Goal: Task Accomplishment & Management: Manage account settings

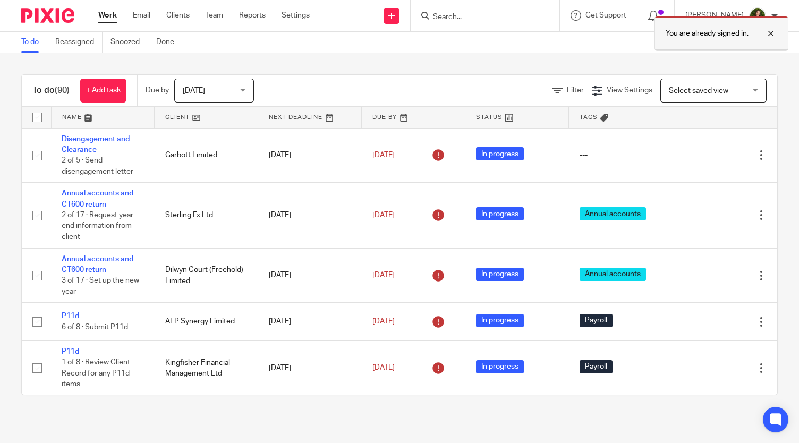
click at [769, 30] on div at bounding box center [763, 33] width 29 height 13
click at [481, 20] on input "Search" at bounding box center [480, 18] width 96 height 10
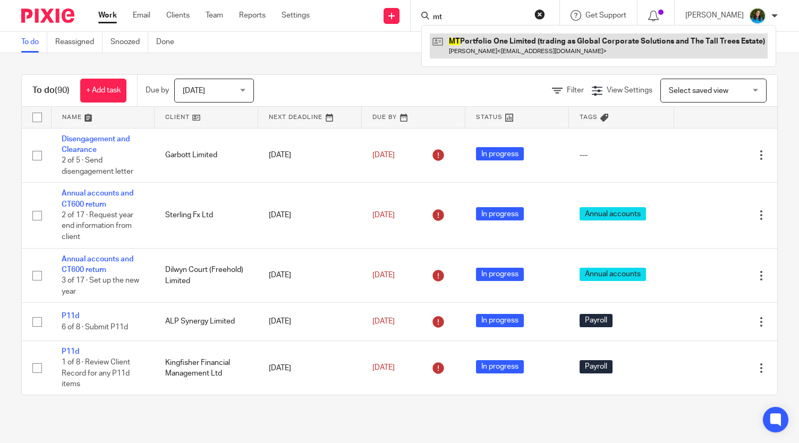
type input "mt"
click at [477, 47] on link at bounding box center [599, 45] width 338 height 24
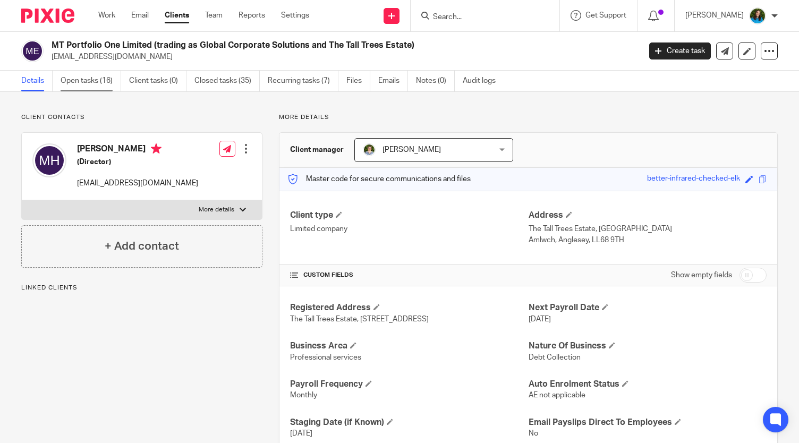
click at [80, 80] on link "Open tasks (16)" at bounding box center [91, 81] width 61 height 21
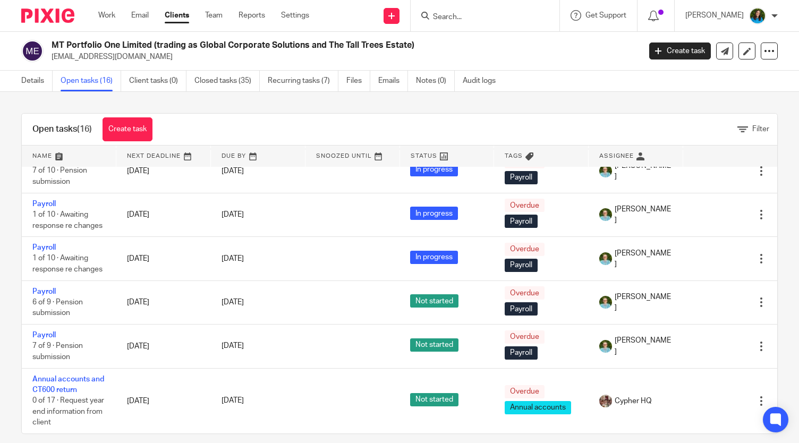
scroll to position [571, 0]
click at [153, 80] on link "Client tasks (0)" at bounding box center [157, 81] width 57 height 21
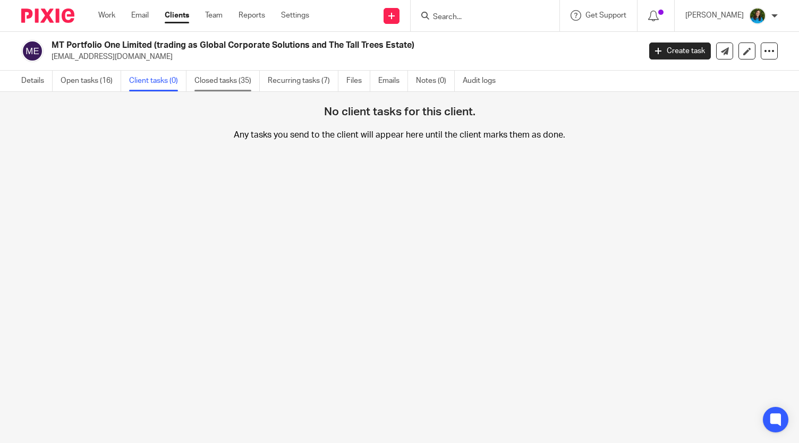
click at [203, 77] on link "Closed tasks (35)" at bounding box center [226, 81] width 65 height 21
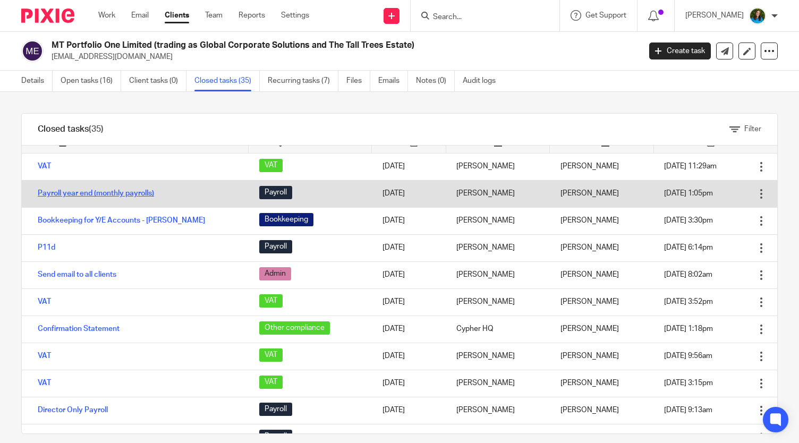
scroll to position [14, 0]
click at [105, 192] on link "Payroll year end (monthly payrolls)" at bounding box center [96, 192] width 116 height 7
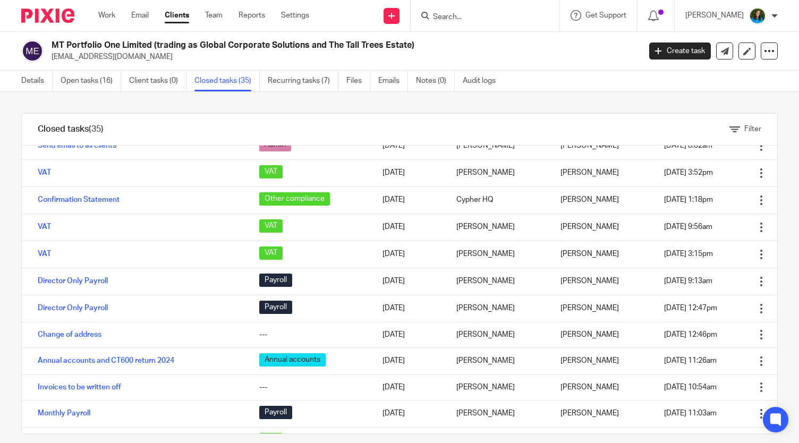
scroll to position [148, 0]
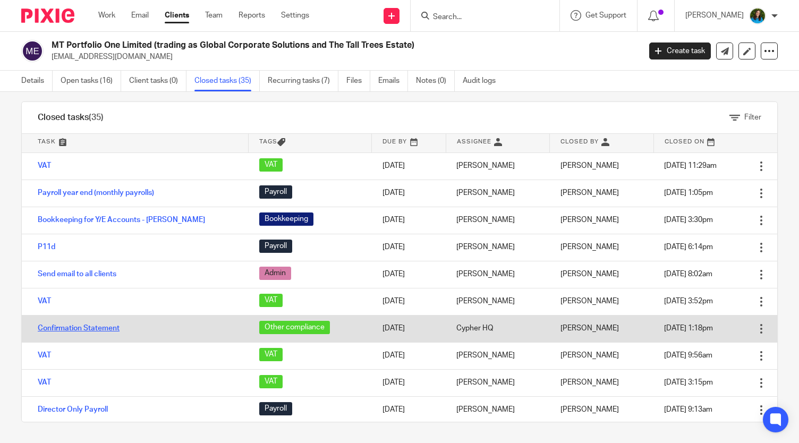
scroll to position [1, 0]
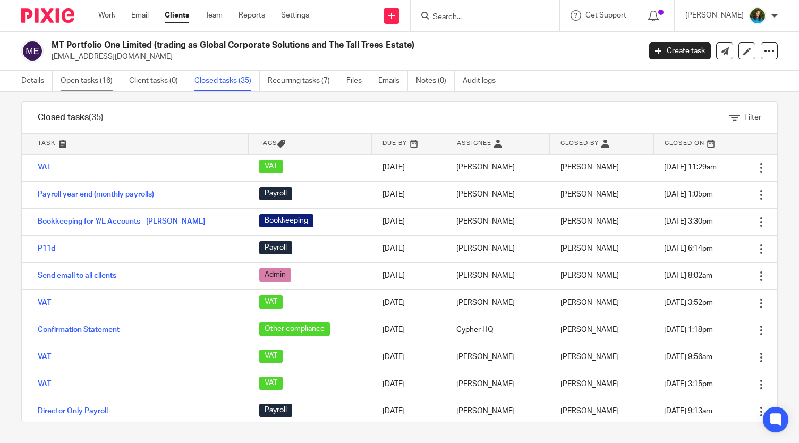
click at [85, 82] on link "Open tasks (16)" at bounding box center [91, 81] width 61 height 21
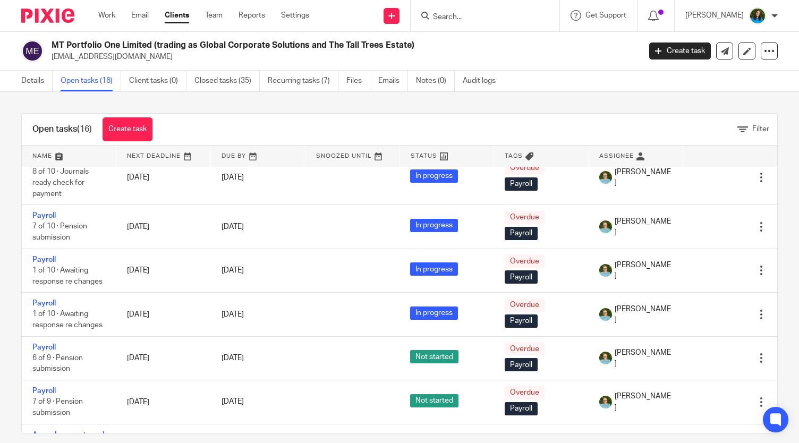
scroll to position [509, 0]
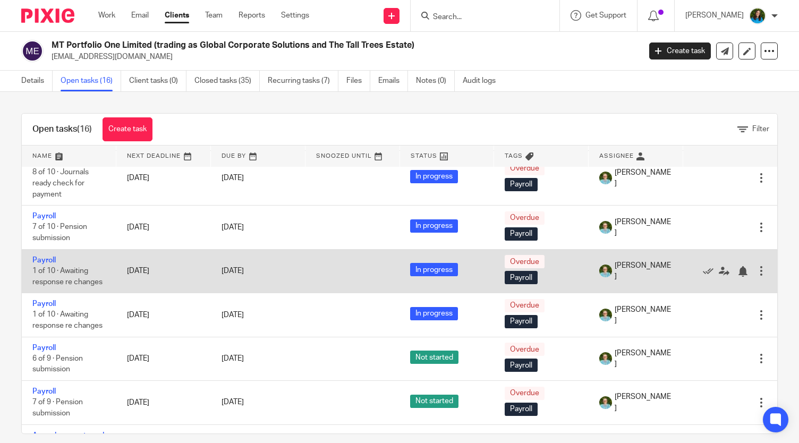
click at [71, 276] on span "1 of 10 · Awaiting response re changes" at bounding box center [67, 276] width 70 height 19
click at [46, 257] on link "Payroll" at bounding box center [43, 260] width 23 height 7
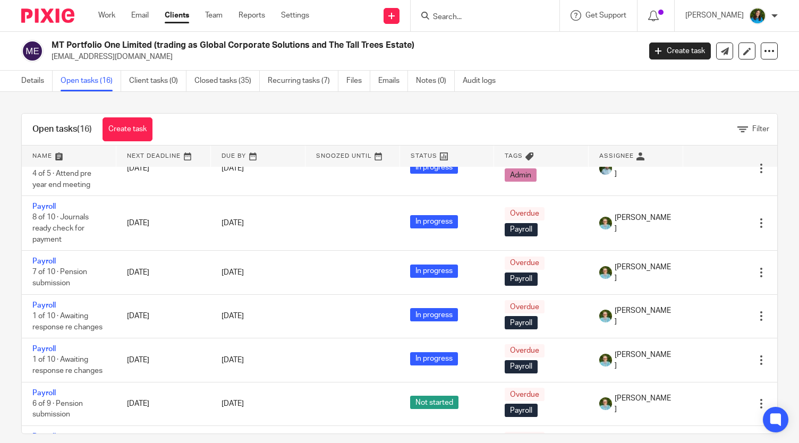
scroll to position [464, 0]
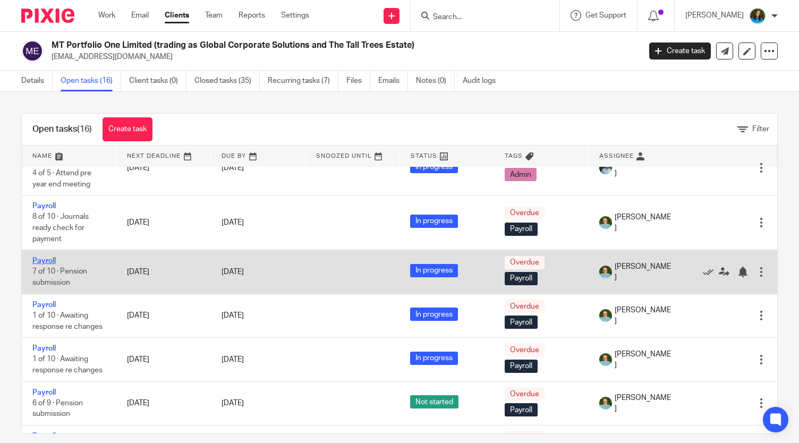
click at [44, 260] on link "Payroll" at bounding box center [43, 260] width 23 height 7
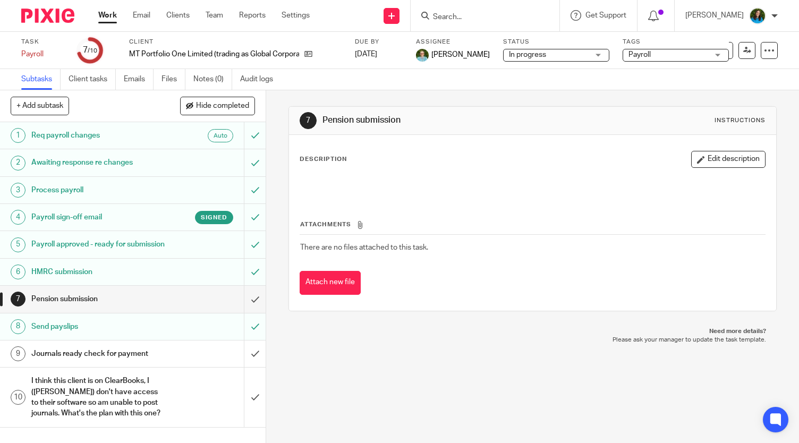
click at [122, 217] on h1 "Payroll sign-off email" at bounding box center [98, 217] width 135 height 16
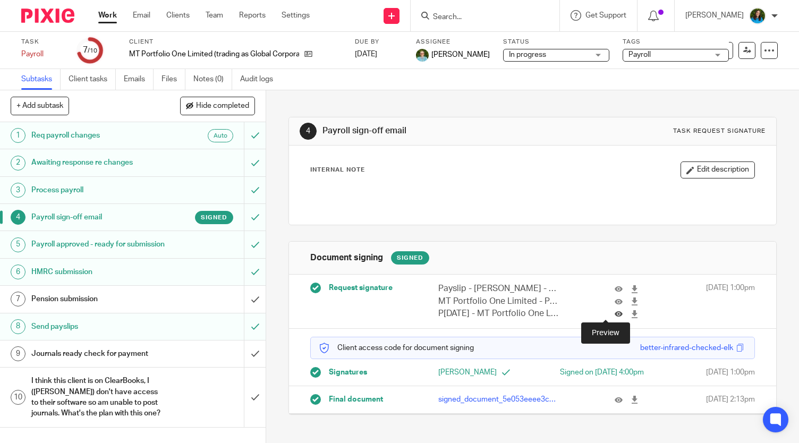
click at [615, 312] on icon at bounding box center [619, 314] width 8 height 8
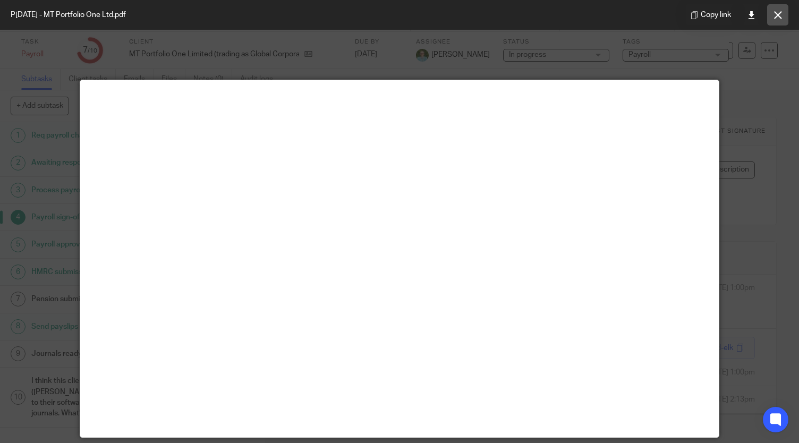
click at [780, 14] on icon at bounding box center [778, 15] width 8 height 8
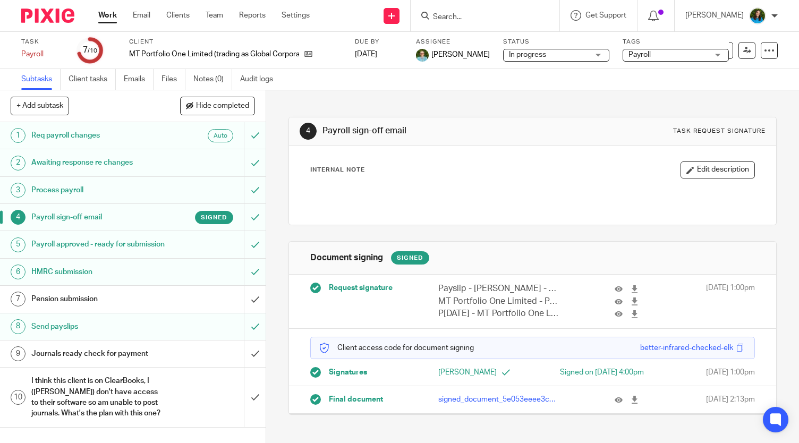
click at [469, 301] on p "MT Portfolio One Limited - Payroll Summary - Month 12.pdf" at bounding box center [498, 301] width 120 height 12
click at [615, 299] on icon at bounding box center [619, 302] width 8 height 8
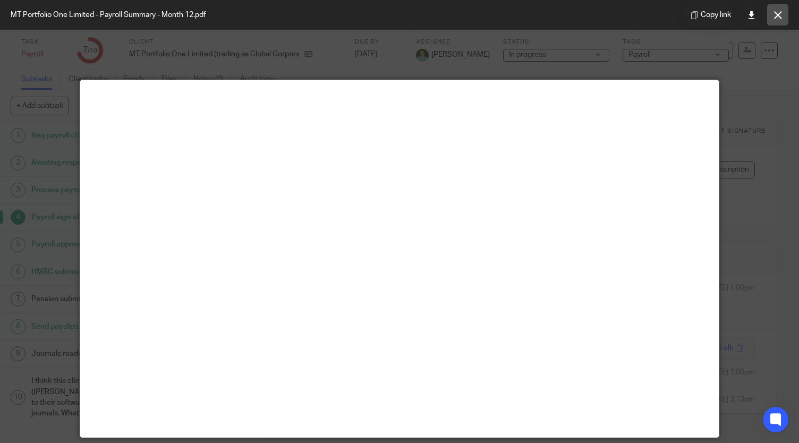
click at [777, 18] on icon at bounding box center [778, 15] width 8 height 8
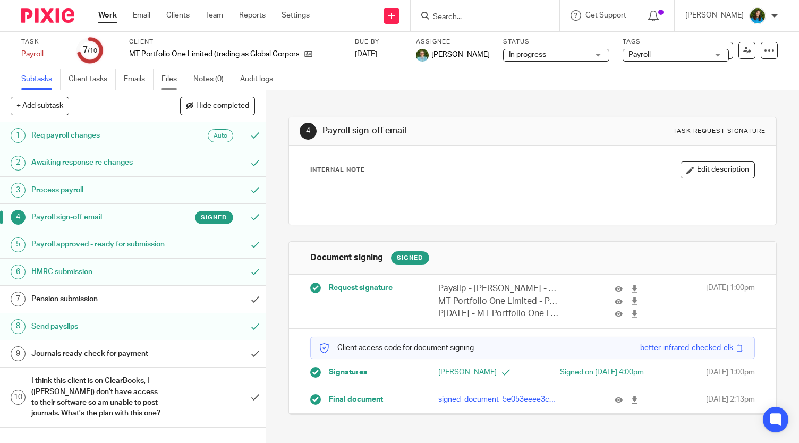
click at [179, 79] on link "Files" at bounding box center [174, 79] width 24 height 21
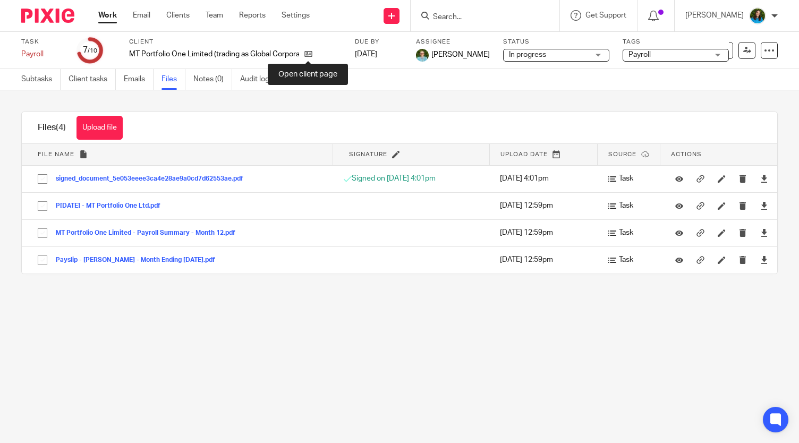
click at [312, 50] on icon at bounding box center [308, 54] width 8 height 8
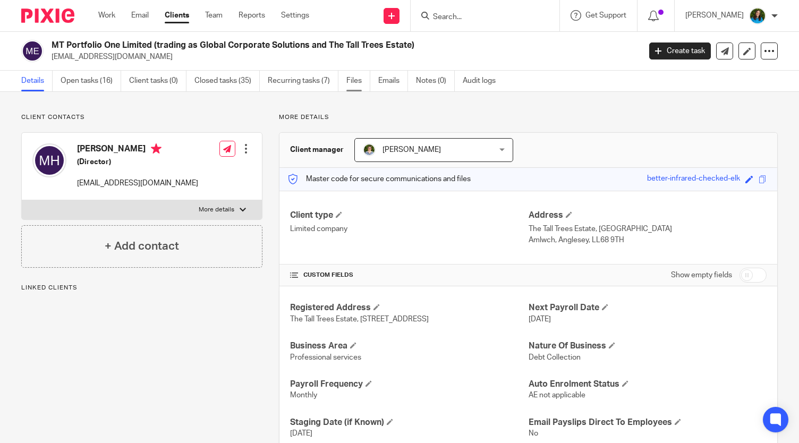
click at [354, 76] on link "Files" at bounding box center [358, 81] width 24 height 21
click at [353, 82] on link "Files" at bounding box center [358, 81] width 24 height 21
click at [350, 83] on link "Files" at bounding box center [358, 81] width 24 height 21
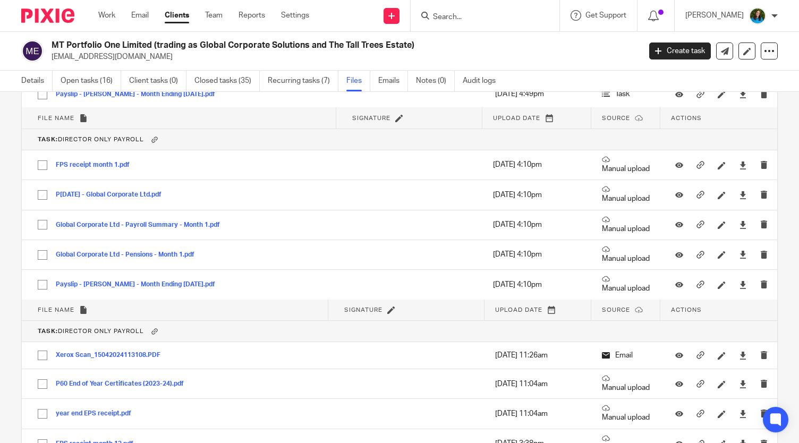
scroll to position [6559, 0]
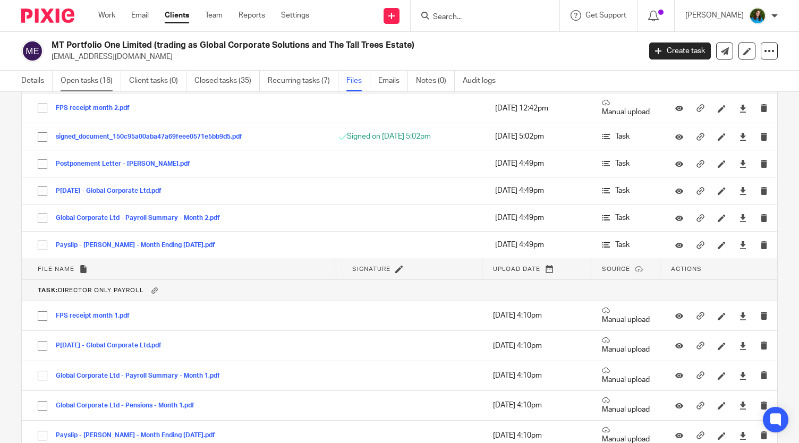
click at [97, 74] on link "Open tasks (16)" at bounding box center [91, 81] width 61 height 21
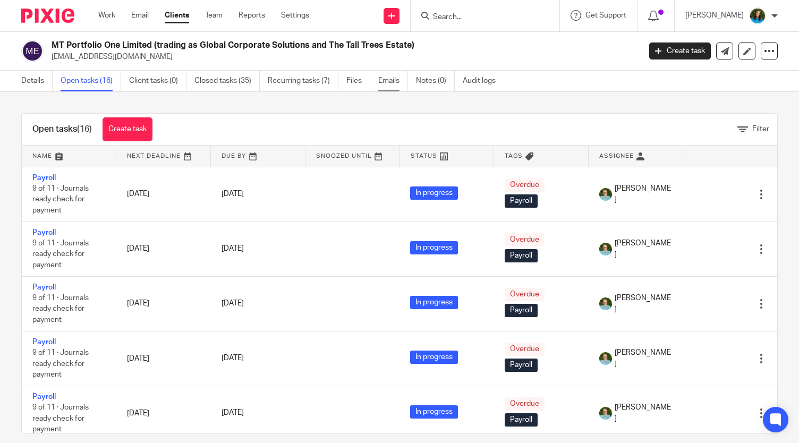
click at [389, 77] on link "Emails" at bounding box center [393, 81] width 30 height 21
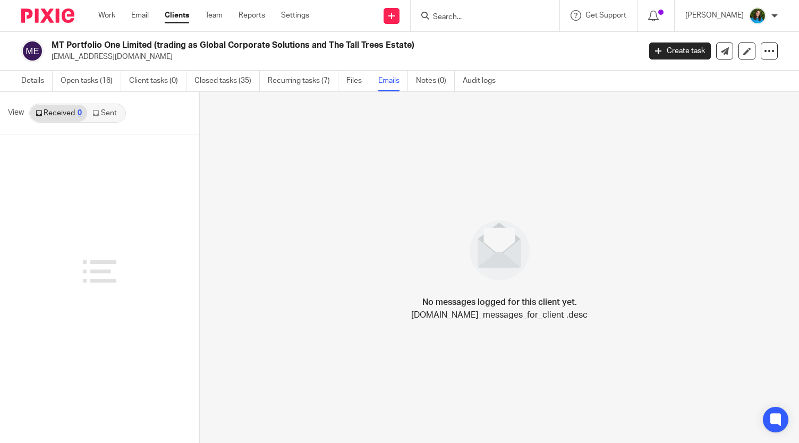
click at [99, 114] on link "Sent" at bounding box center [105, 113] width 37 height 17
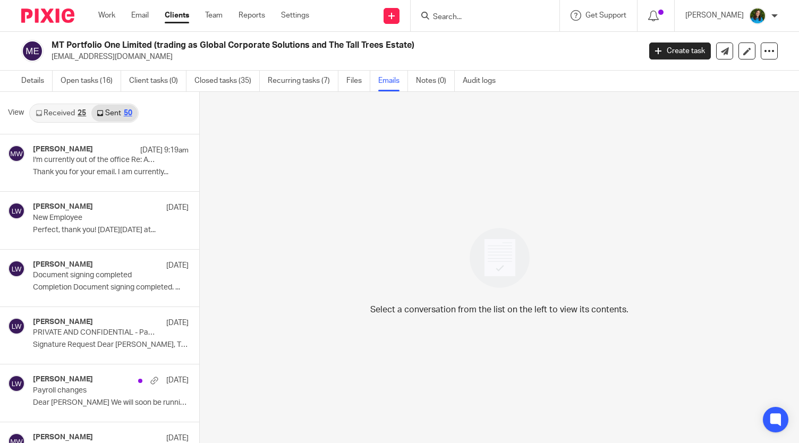
click at [51, 119] on link "Received 25" at bounding box center [60, 113] width 61 height 17
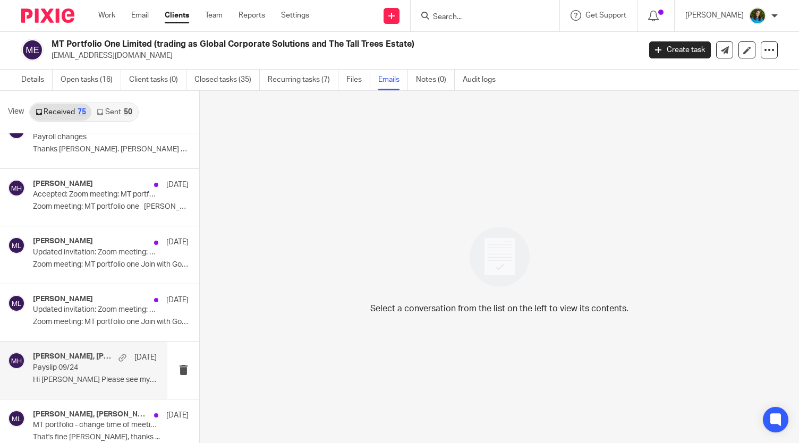
scroll to position [2384, 0]
click at [82, 353] on div "[PERSON_NAME], [PERSON_NAME] [DATE]" at bounding box center [95, 356] width 124 height 11
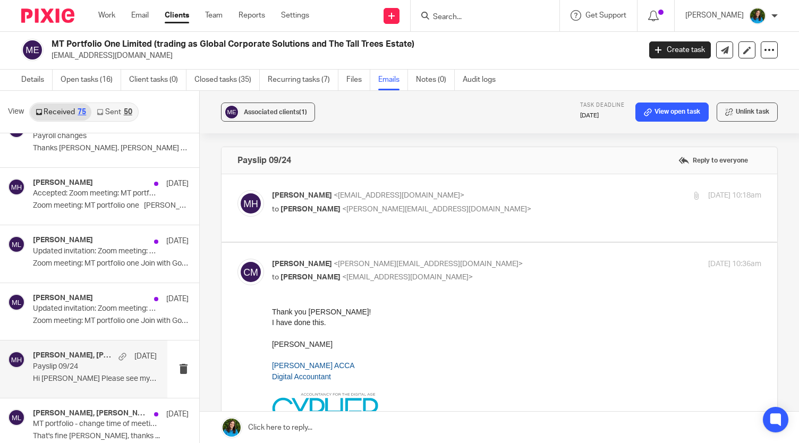
scroll to position [0, 0]
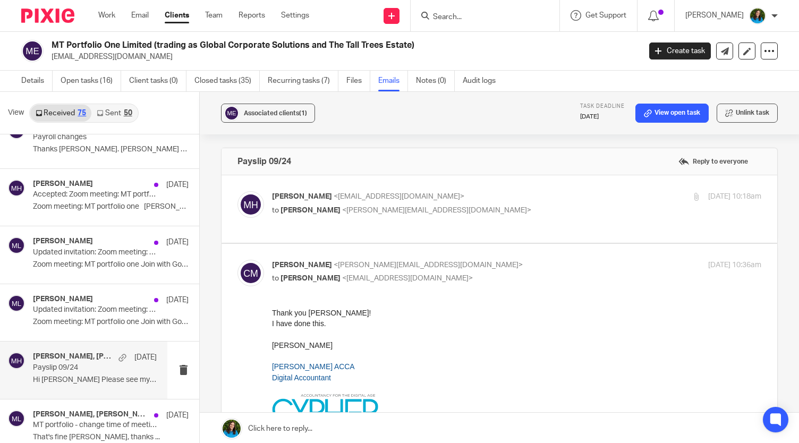
click at [291, 215] on div "[PERSON_NAME] <[EMAIL_ADDRESS][DOMAIN_NAME]> to [PERSON_NAME] <[PERSON_NAME][EM…" at bounding box center [516, 204] width 489 height 27
checkbox input "true"
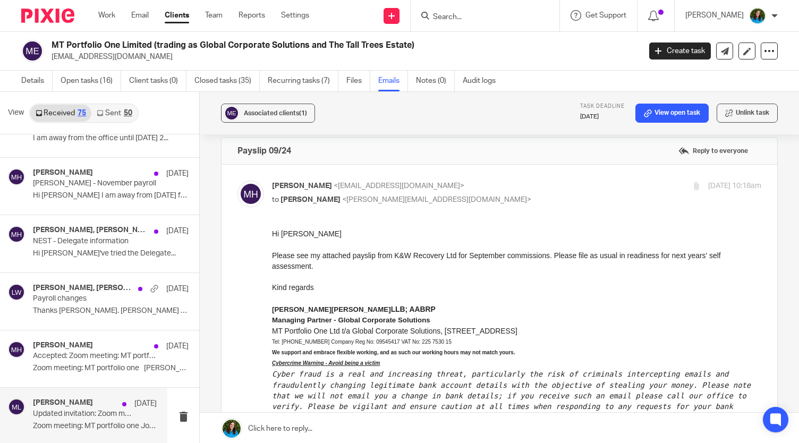
scroll to position [2222, 0]
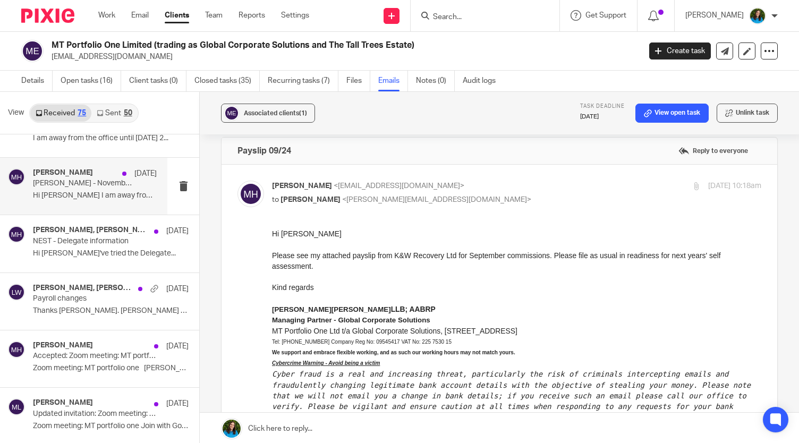
click at [65, 191] on p "Hi [PERSON_NAME] I am away from [DATE] for a few..." at bounding box center [95, 195] width 124 height 9
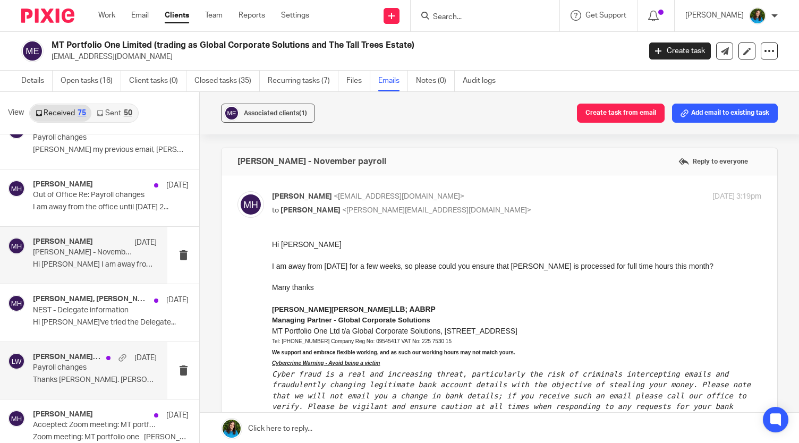
scroll to position [2151, 0]
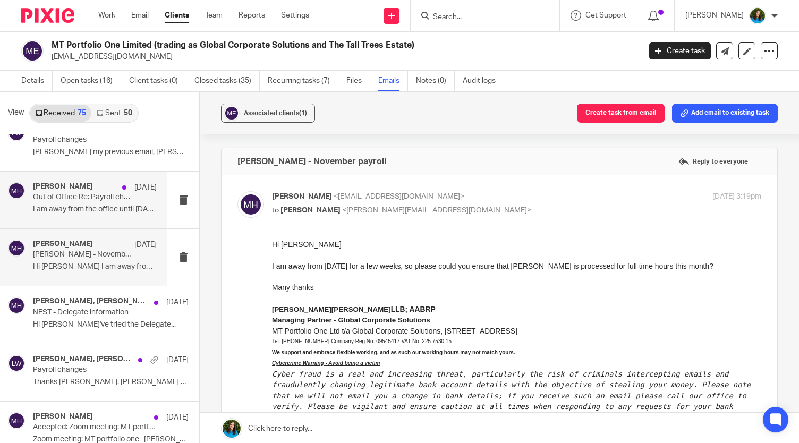
click at [80, 183] on div "[PERSON_NAME] [DATE]" at bounding box center [95, 187] width 124 height 11
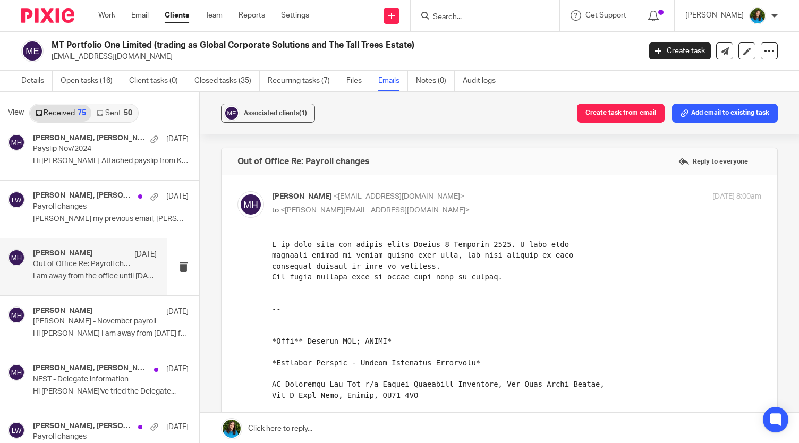
scroll to position [2083, 0]
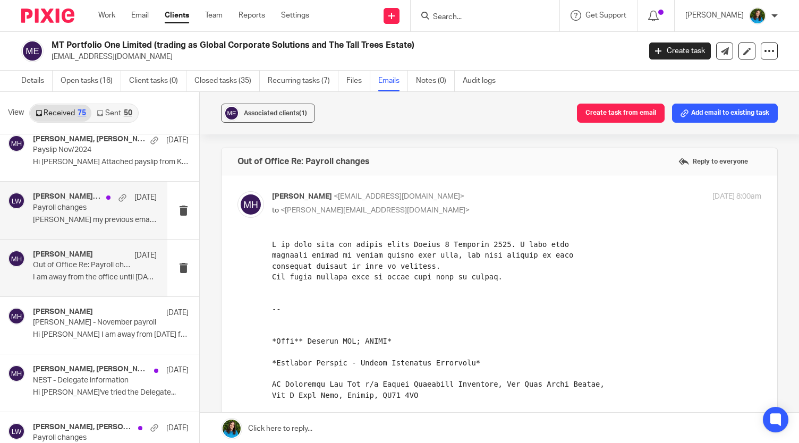
click at [46, 216] on p "[PERSON_NAME] my previous email, [PERSON_NAME]..." at bounding box center [95, 220] width 124 height 9
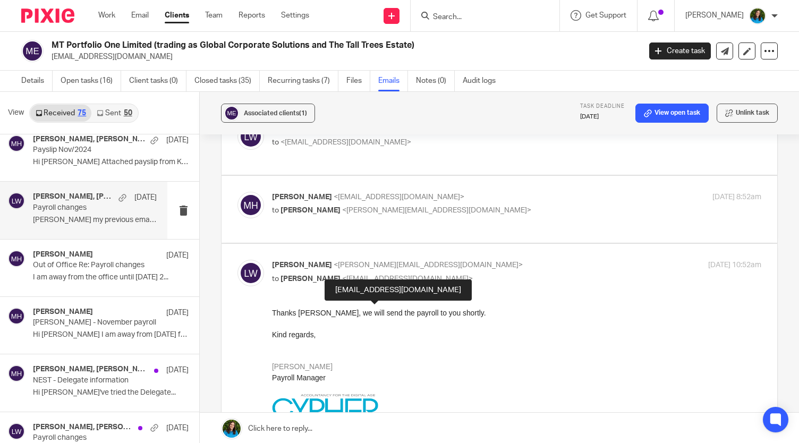
scroll to position [0, 0]
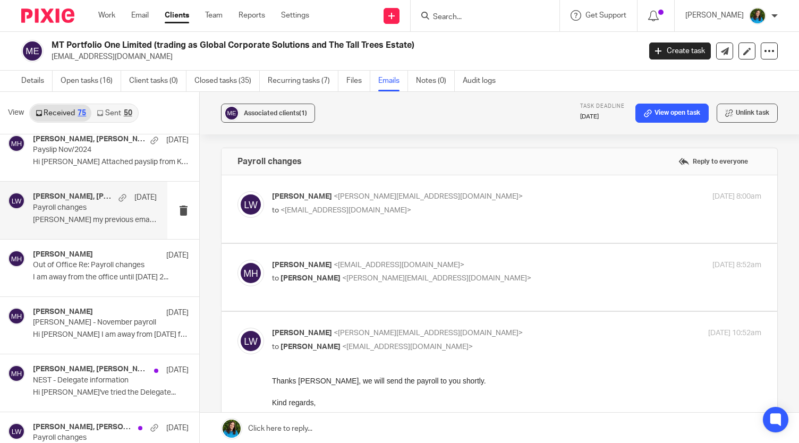
click at [335, 228] on label at bounding box center [500, 208] width 556 height 67
click at [238, 191] on input "checkbox" at bounding box center [237, 191] width 1 height 1
checkbox input "true"
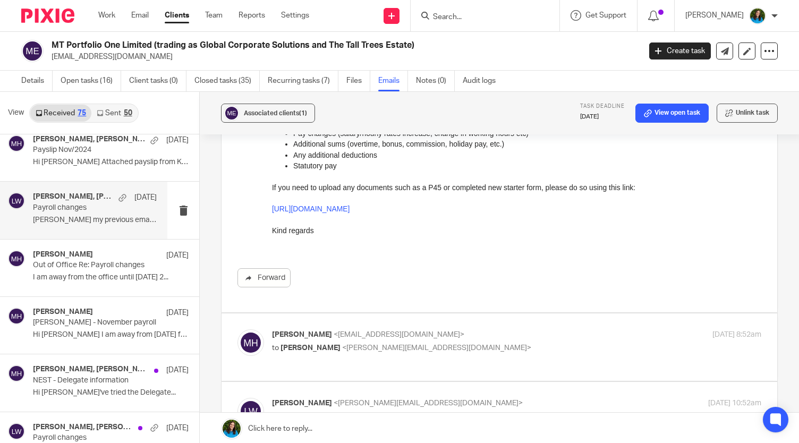
scroll to position [202, 0]
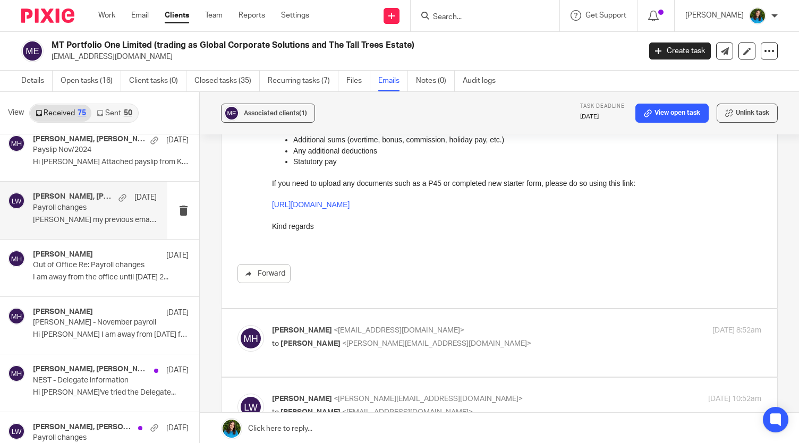
click at [332, 350] on div "[PERSON_NAME] <[EMAIL_ADDRESS][DOMAIN_NAME]> to [PERSON_NAME] <[PERSON_NAME][EM…" at bounding box center [516, 338] width 489 height 27
checkbox input "true"
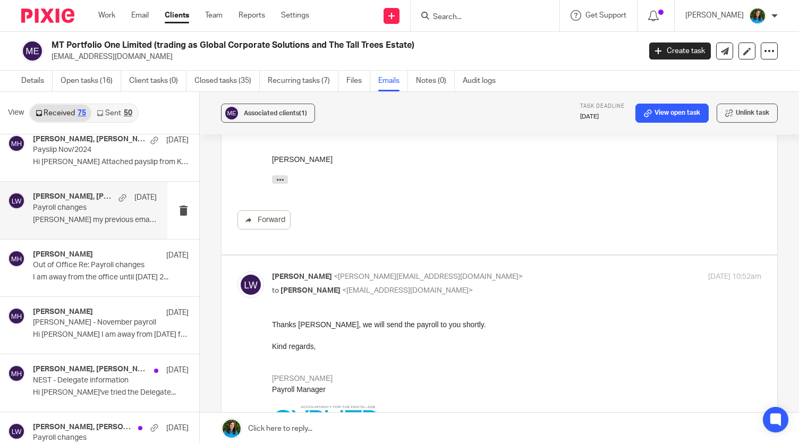
scroll to position [497, 0]
click at [334, 351] on div at bounding box center [516, 356] width 489 height 11
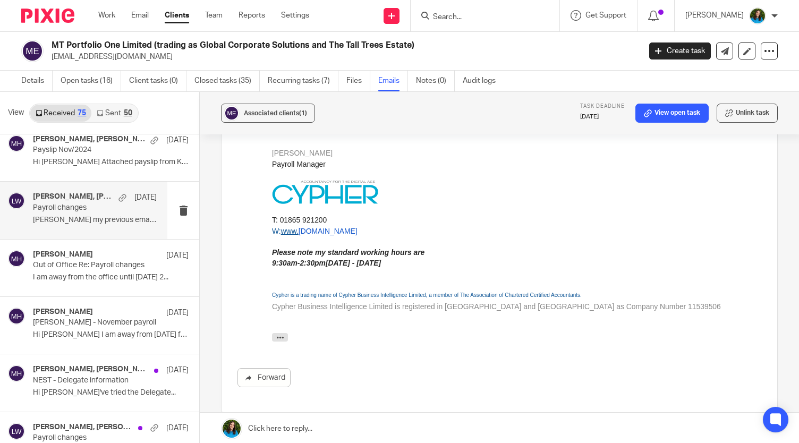
scroll to position [827, 0]
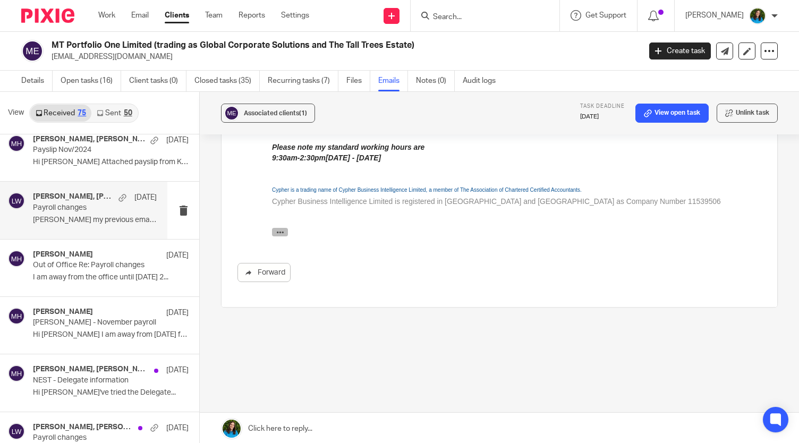
click at [280, 235] on icon "button" at bounding box center [280, 233] width 8 height 8
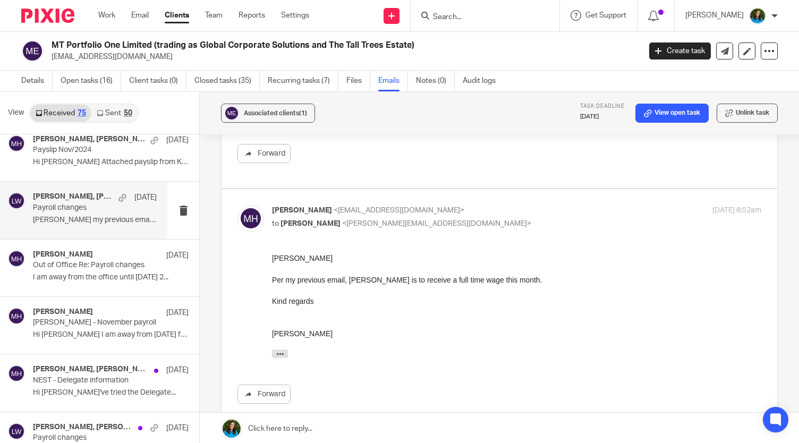
scroll to position [324, 0]
